Goal: Communication & Community: Ask a question

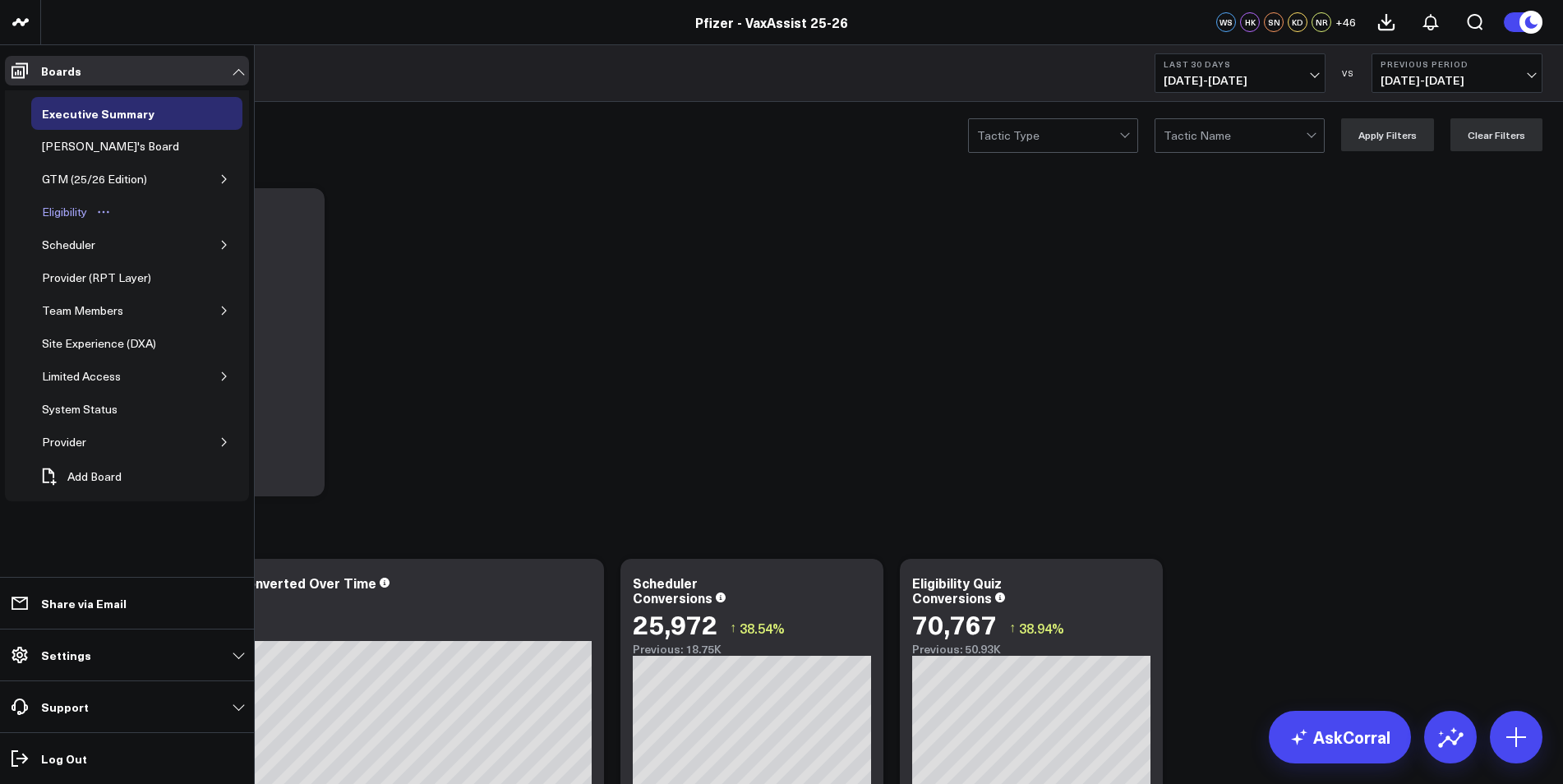
click at [75, 210] on div "Eligibility" at bounding box center [64, 212] width 54 height 20
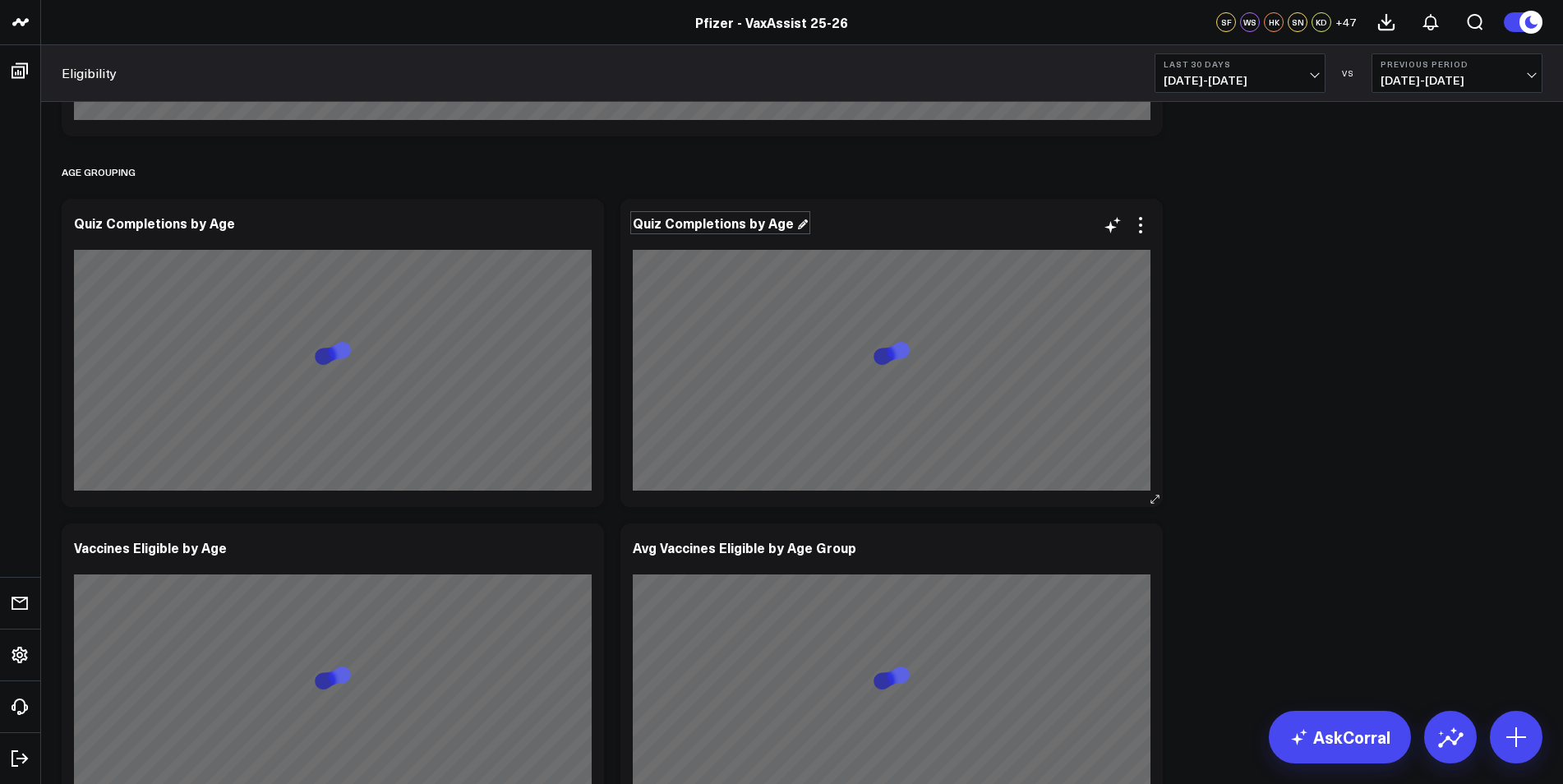
scroll to position [1233, 0]
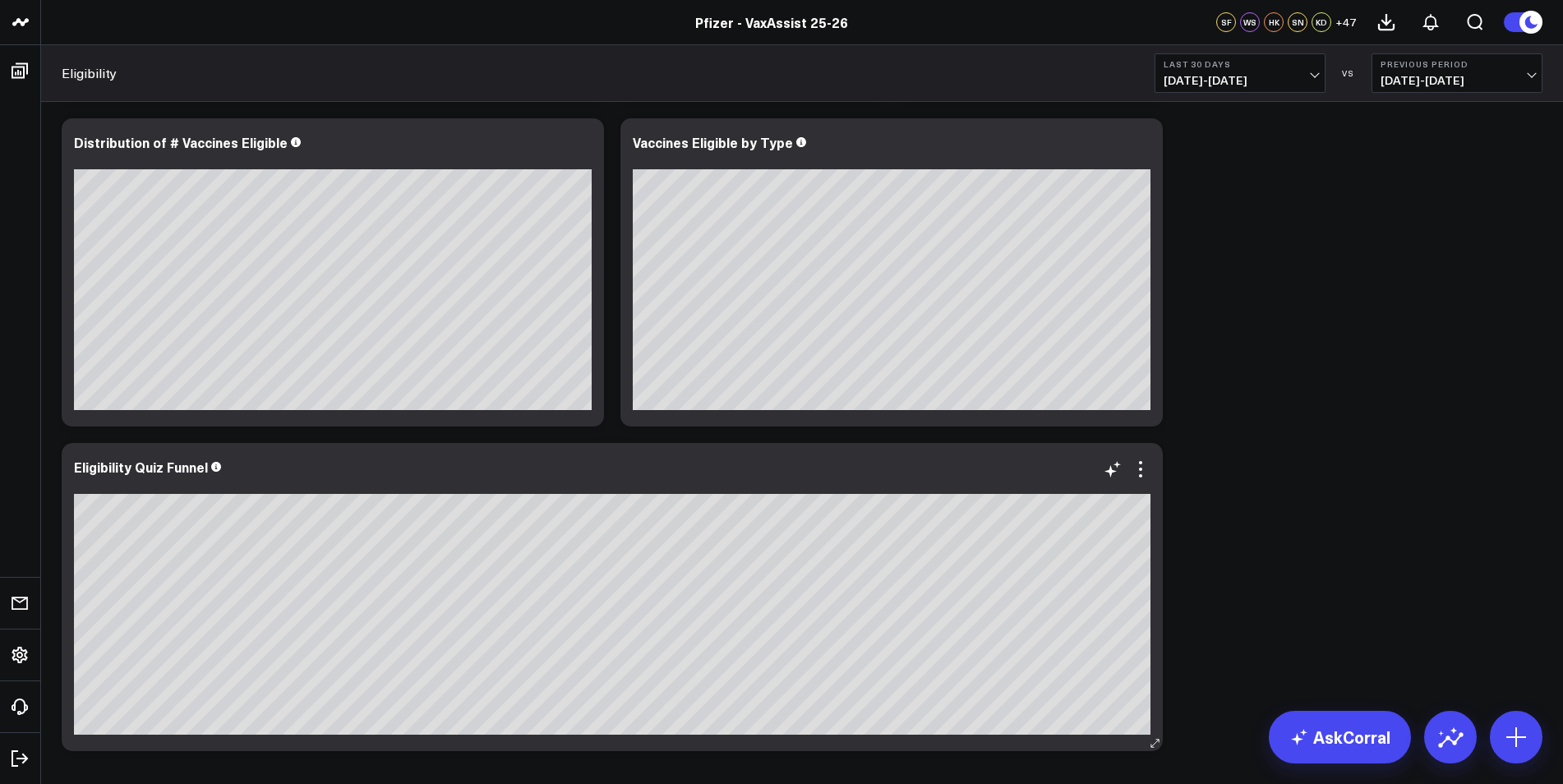
scroll to position [821, 0]
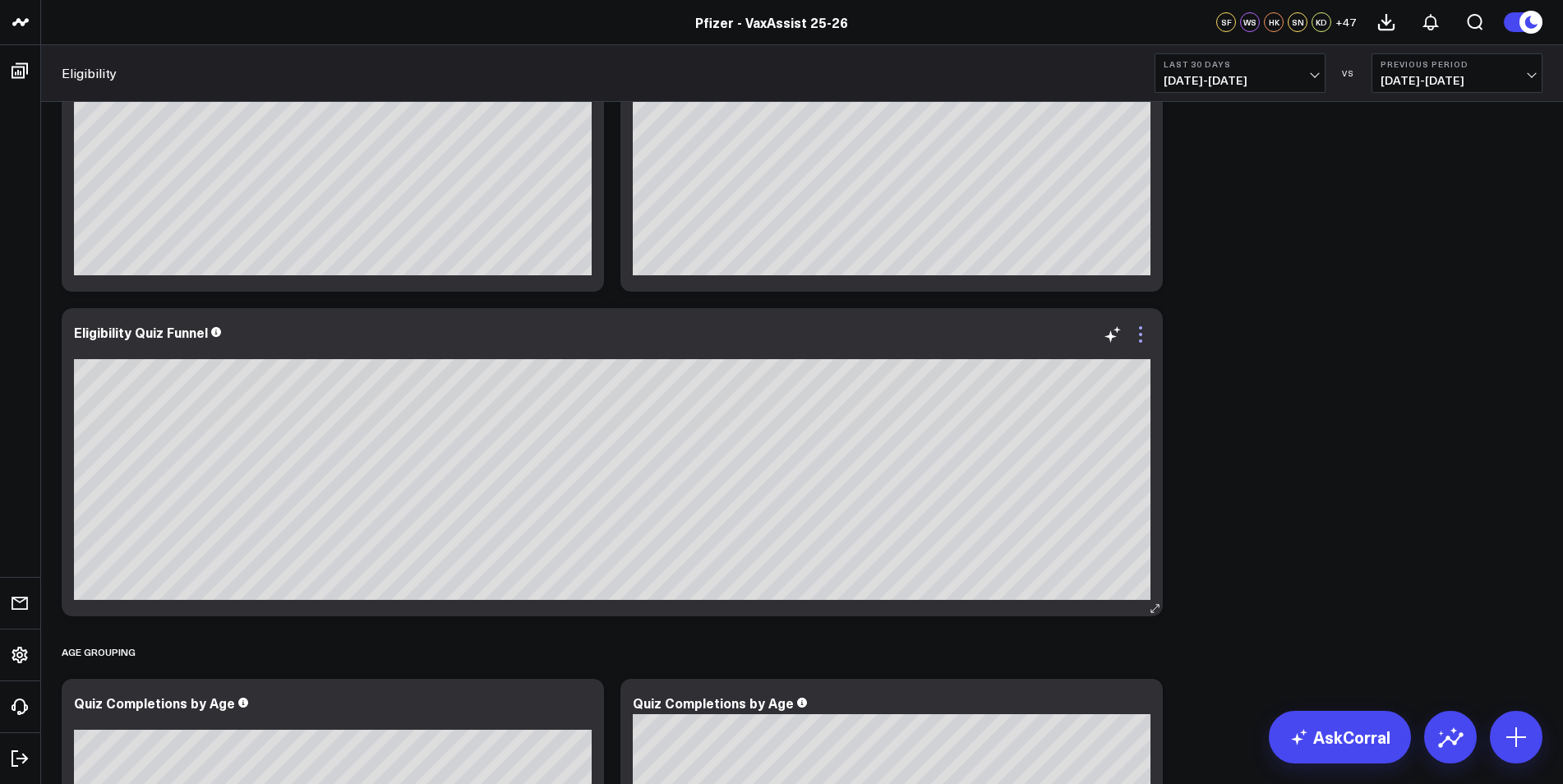
click at [1142, 339] on icon at bounding box center [1141, 335] width 20 height 20
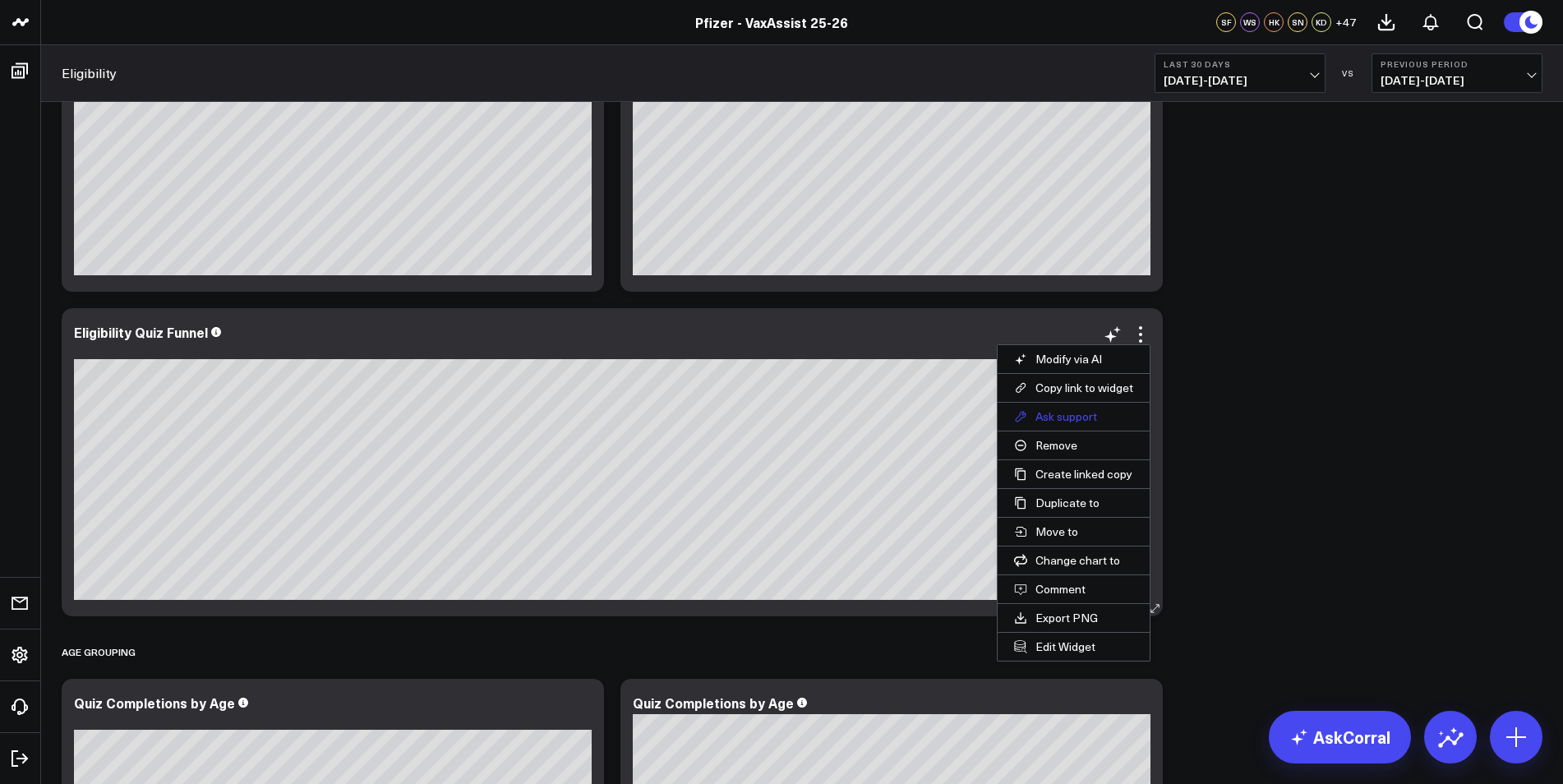
click at [1115, 415] on button "Ask support" at bounding box center [1073, 417] width 152 height 28
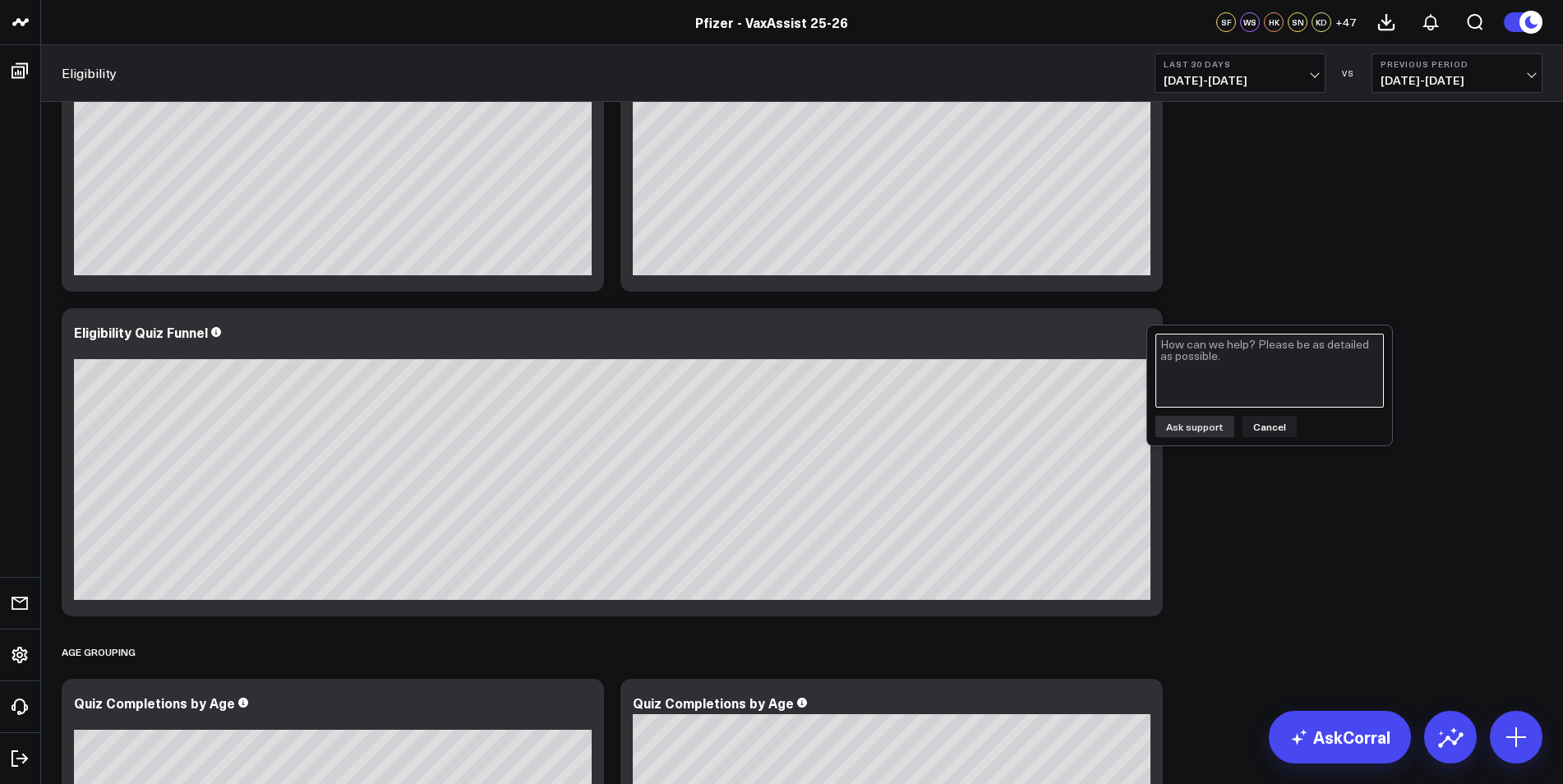
click at [1259, 356] on textarea at bounding box center [1269, 370] width 229 height 74
type textarea "Hi noticed that complete quiz is 0, which is not true! can we look into ?"
click at [1219, 425] on button "Ask support" at bounding box center [1195, 426] width 79 height 21
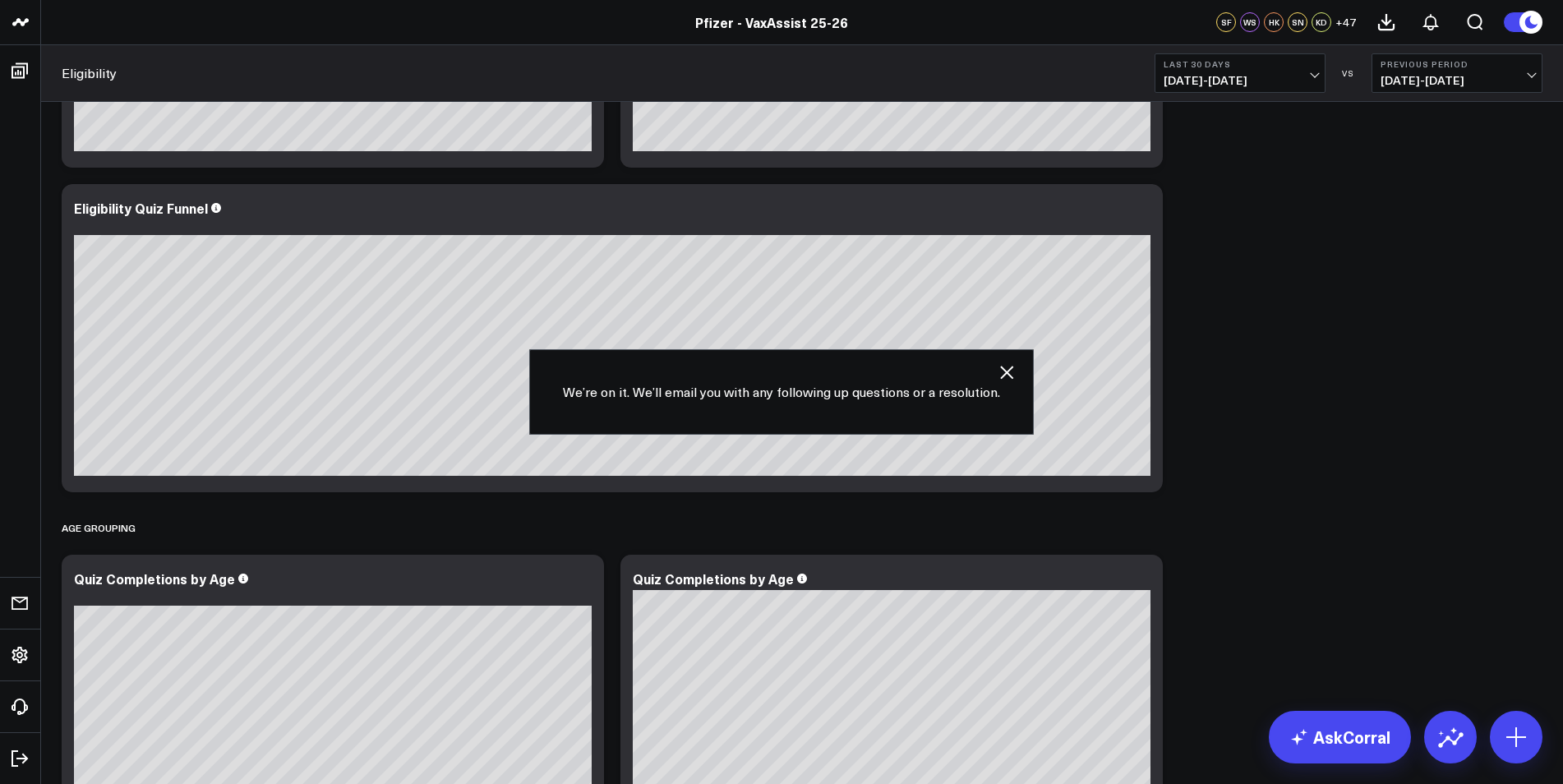
scroll to position [1315, 0]
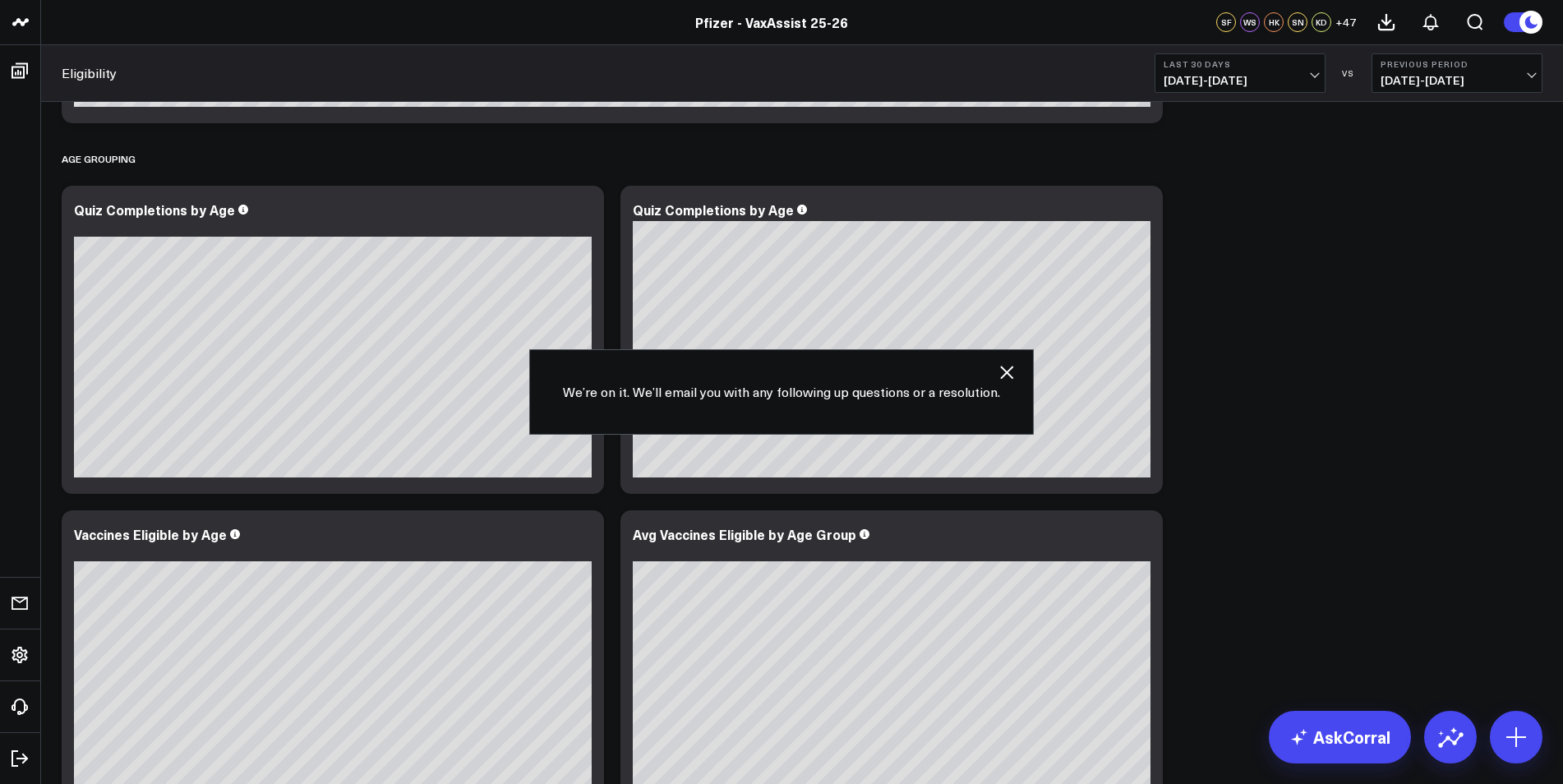
click at [1212, 571] on div "Overview Modify via AI Copy link to widget Ask support Remove Create linked cop…" at bounding box center [802, 155] width 1497 height 2735
click at [1343, 544] on div "Overview Modify via AI Copy link to widget Ask support Remove Create linked cop…" at bounding box center [802, 155] width 1497 height 2735
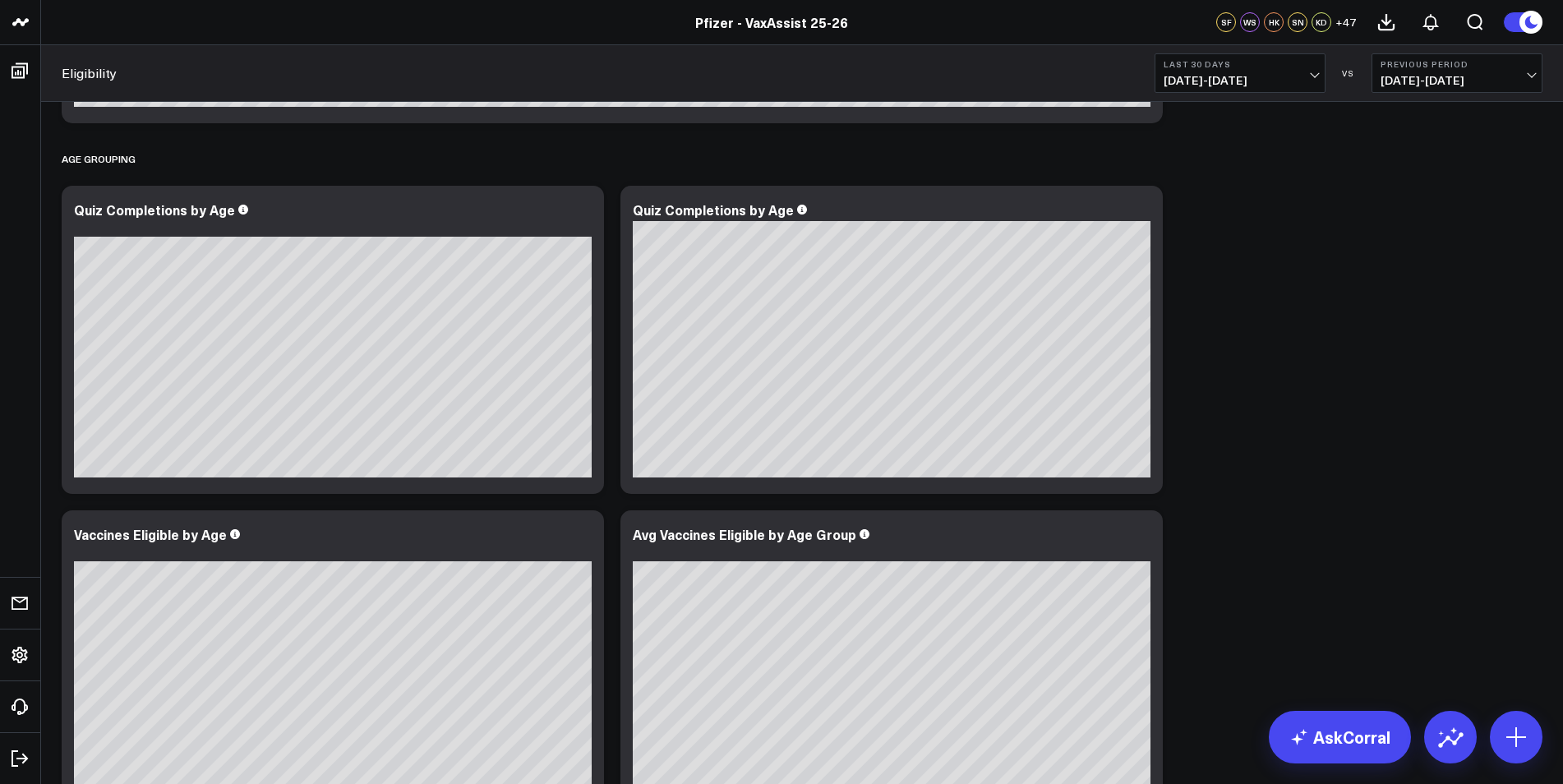
click at [1310, 392] on div "Overview Modify via AI Copy link to widget Ask support Remove Create linked cop…" at bounding box center [802, 155] width 1497 height 2735
